Goal: Task Accomplishment & Management: Manage account settings

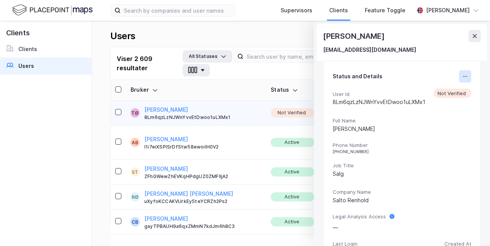
click at [459, 77] on button at bounding box center [465, 76] width 12 height 12
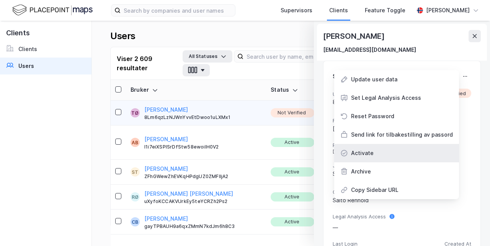
click at [375, 155] on div "Activate" at bounding box center [396, 153] width 125 height 18
